Goal: Check status

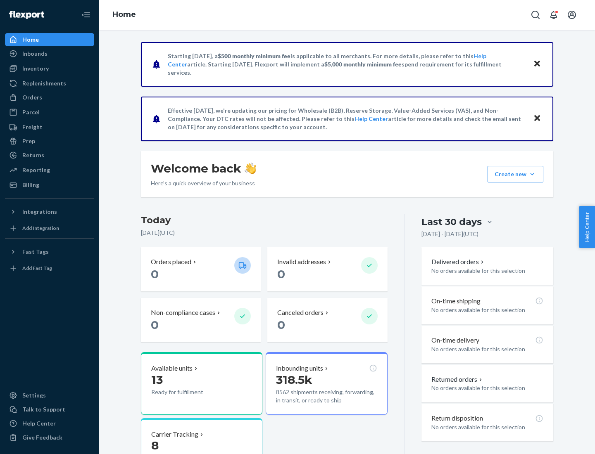
click at [532, 174] on button "Create new Create new inbound Create new order Create new product" at bounding box center [515, 174] width 56 height 17
click at [34, 54] on div "Inbounds" at bounding box center [34, 54] width 25 height 8
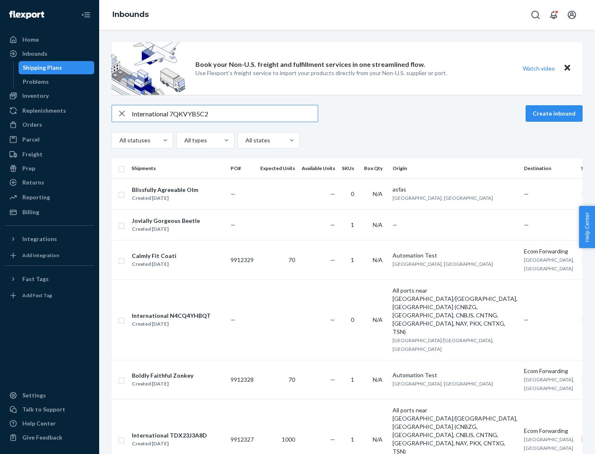
type input "International 7QKVYB5C29"
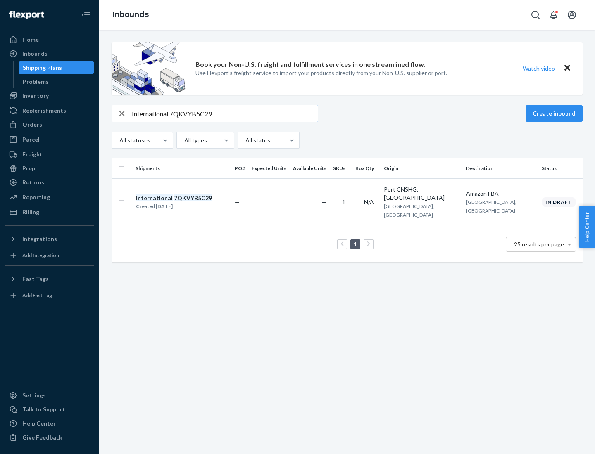
click at [188, 202] on div "Created [DATE]" at bounding box center [174, 206] width 76 height 8
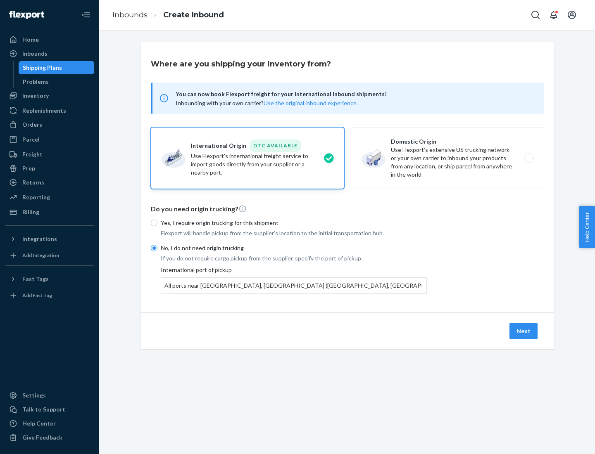
click at [524, 331] on button "Next" at bounding box center [523, 331] width 28 height 17
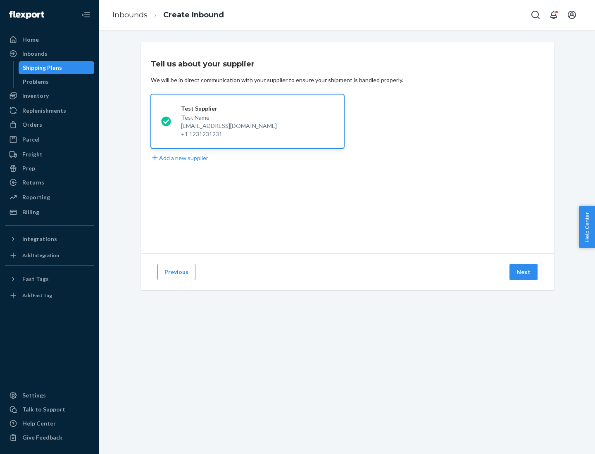
click at [524, 272] on button "Next" at bounding box center [523, 272] width 28 height 17
